Goal: Task Accomplishment & Management: Manage account settings

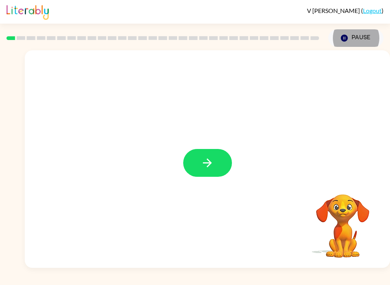
click at [197, 165] on button "button" at bounding box center [207, 163] width 49 height 28
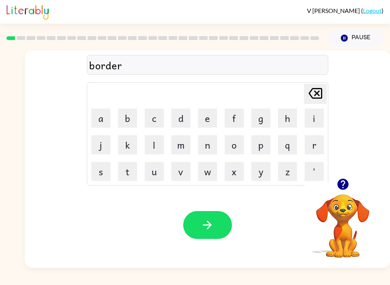
click at [210, 230] on icon "button" at bounding box center [207, 224] width 13 height 13
click at [210, 224] on icon "button" at bounding box center [207, 225] width 9 height 9
click at [189, 231] on button "button" at bounding box center [207, 225] width 49 height 28
click at [214, 229] on icon "button" at bounding box center [207, 224] width 13 height 13
click at [220, 218] on button "button" at bounding box center [207, 225] width 49 height 28
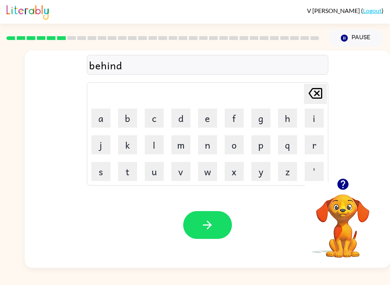
click at [222, 236] on button "button" at bounding box center [207, 225] width 49 height 28
click at [211, 232] on button "button" at bounding box center [207, 225] width 49 height 28
click at [206, 220] on icon "button" at bounding box center [207, 224] width 13 height 13
click at [214, 226] on icon "button" at bounding box center [207, 224] width 13 height 13
click at [218, 216] on button "button" at bounding box center [207, 225] width 49 height 28
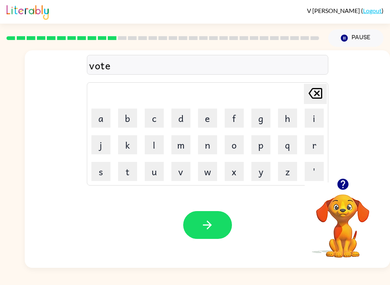
click at [194, 216] on button "button" at bounding box center [207, 225] width 49 height 28
click at [208, 220] on icon "button" at bounding box center [207, 224] width 13 height 13
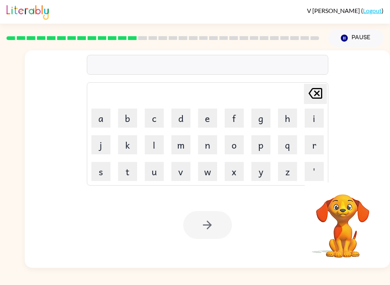
click at [346, 37] on icon "button" at bounding box center [344, 38] width 7 height 7
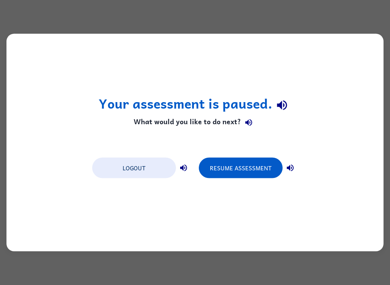
click at [139, 171] on button "Logout" at bounding box center [134, 168] width 84 height 21
